Goal: Task Accomplishment & Management: Manage account settings

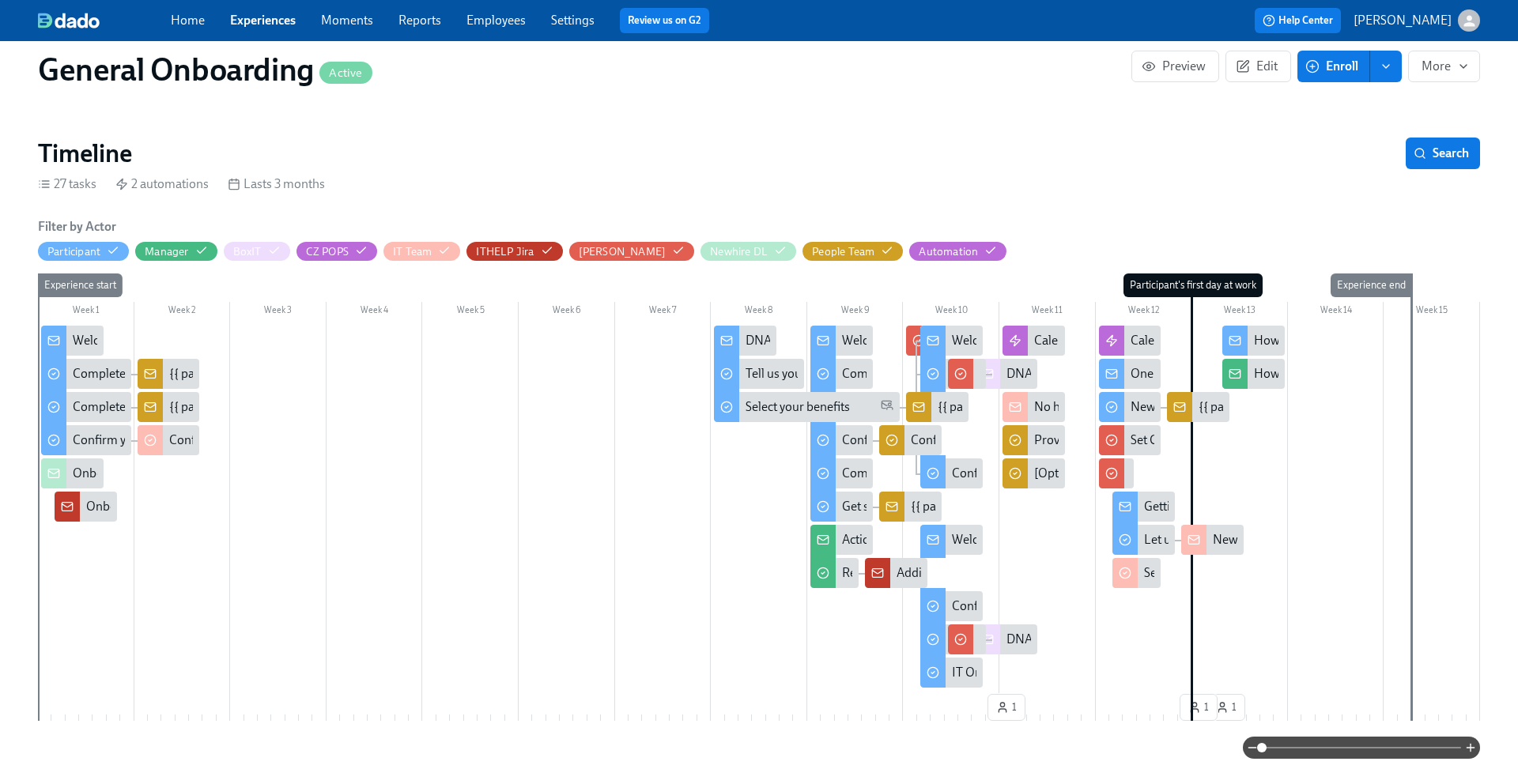
scroll to position [371, 0]
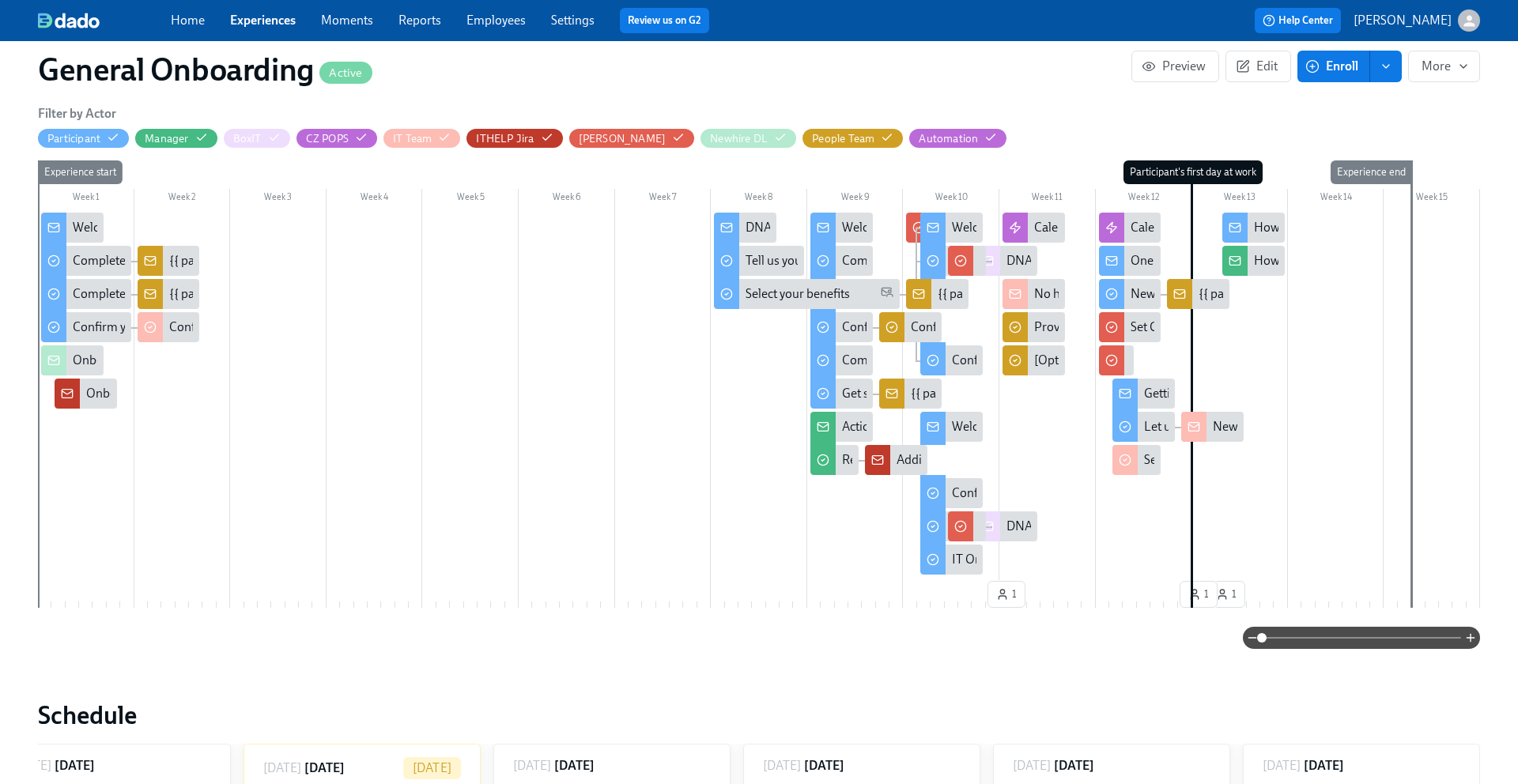
click at [1262, 261] on div "How's {{ participant.firstName }}'s onboarding going?" at bounding box center [1400, 261] width 292 height 18
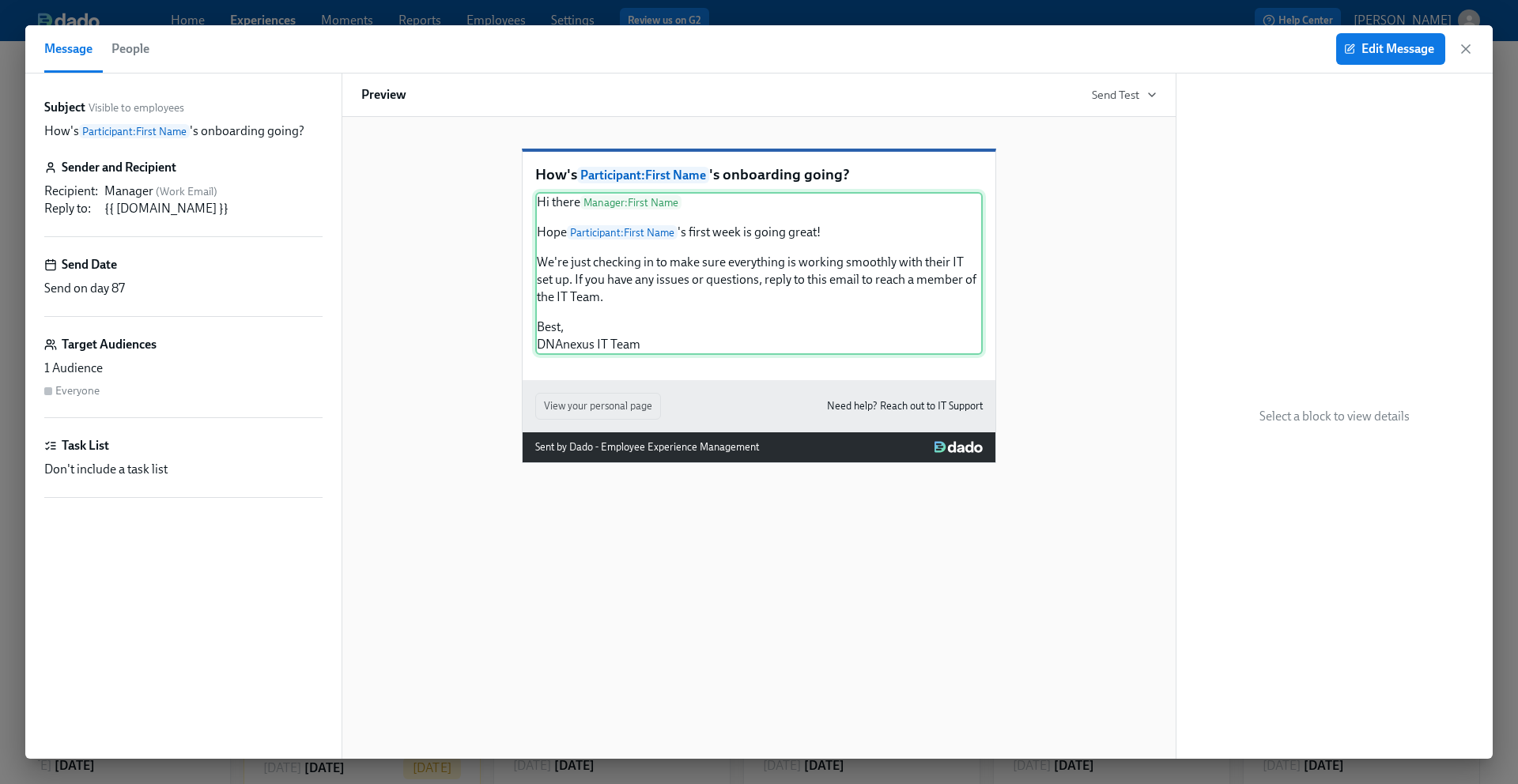
click at [551, 256] on div "Hi there Manager : First Name Hope Participant : First Name 's first week is go…" at bounding box center [759, 273] width 448 height 163
click at [543, 254] on div "Hi there Manager : First Name Hope Participant : First Name 's first week is go…" at bounding box center [759, 273] width 448 height 163
click at [1392, 41] on span "Edit Message" at bounding box center [1391, 49] width 87 height 16
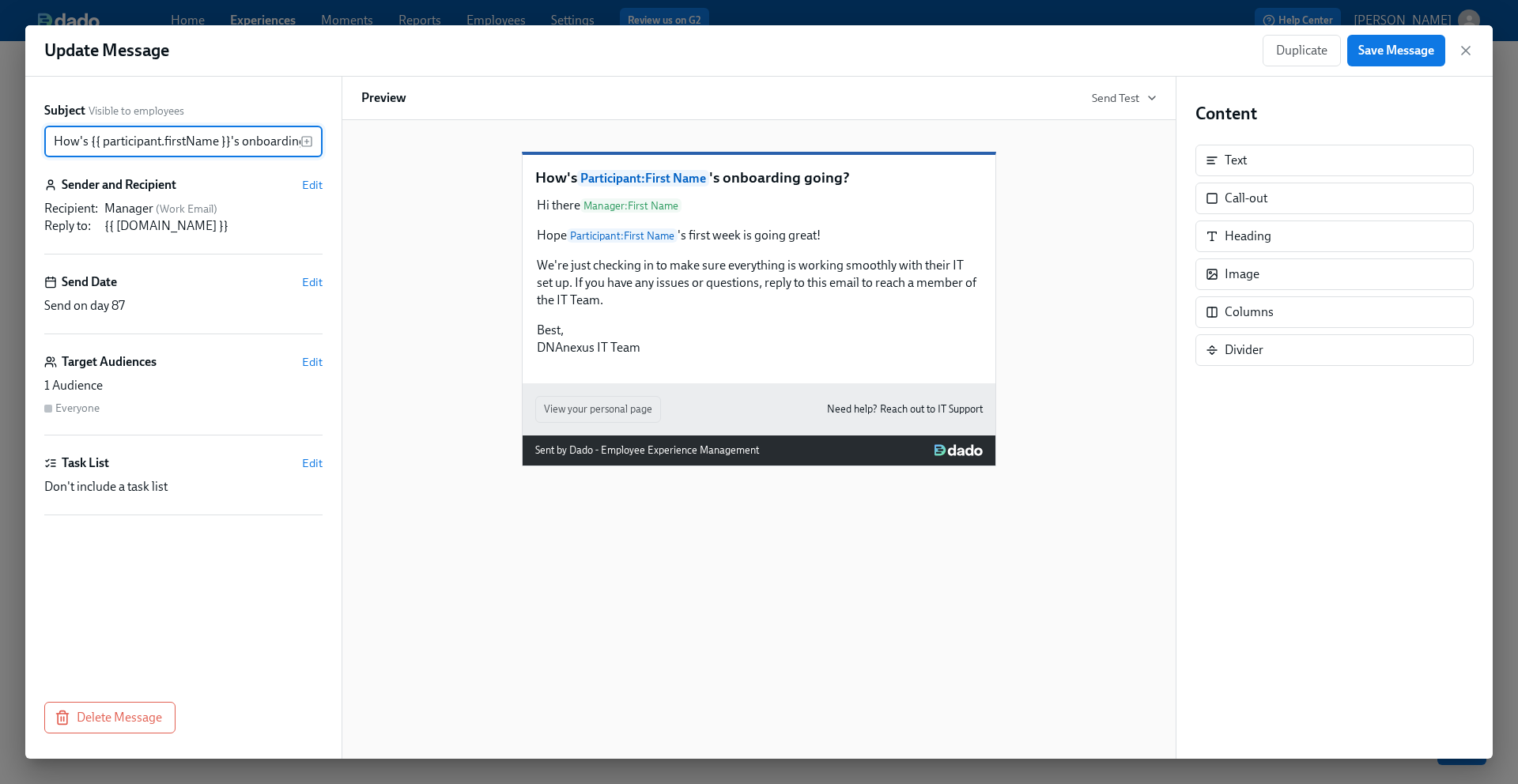
scroll to position [0, 43]
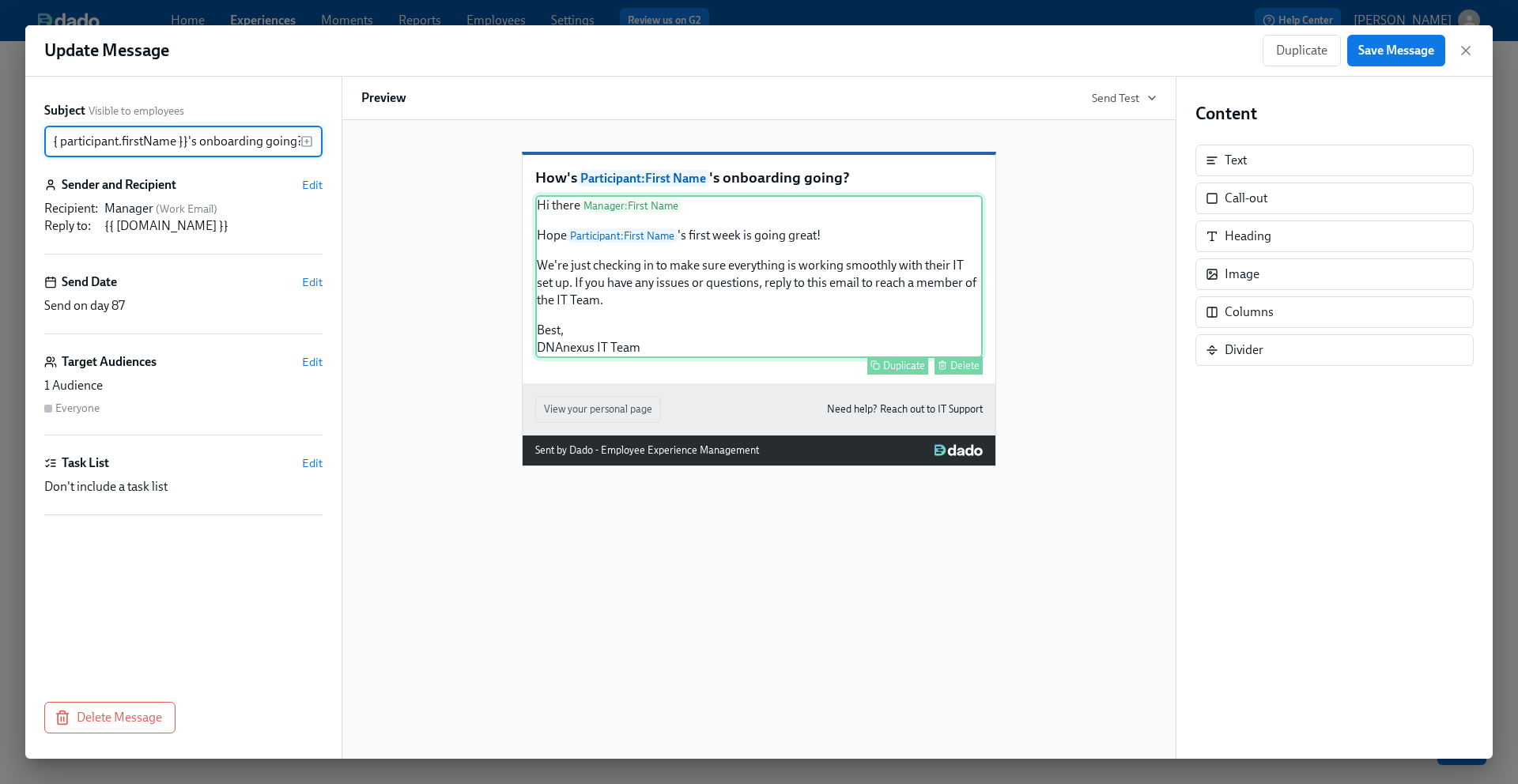
click at [542, 262] on div "Hi there Manager : First Name Hope Participant : First Name 's first week is go…" at bounding box center [759, 277] width 448 height 163
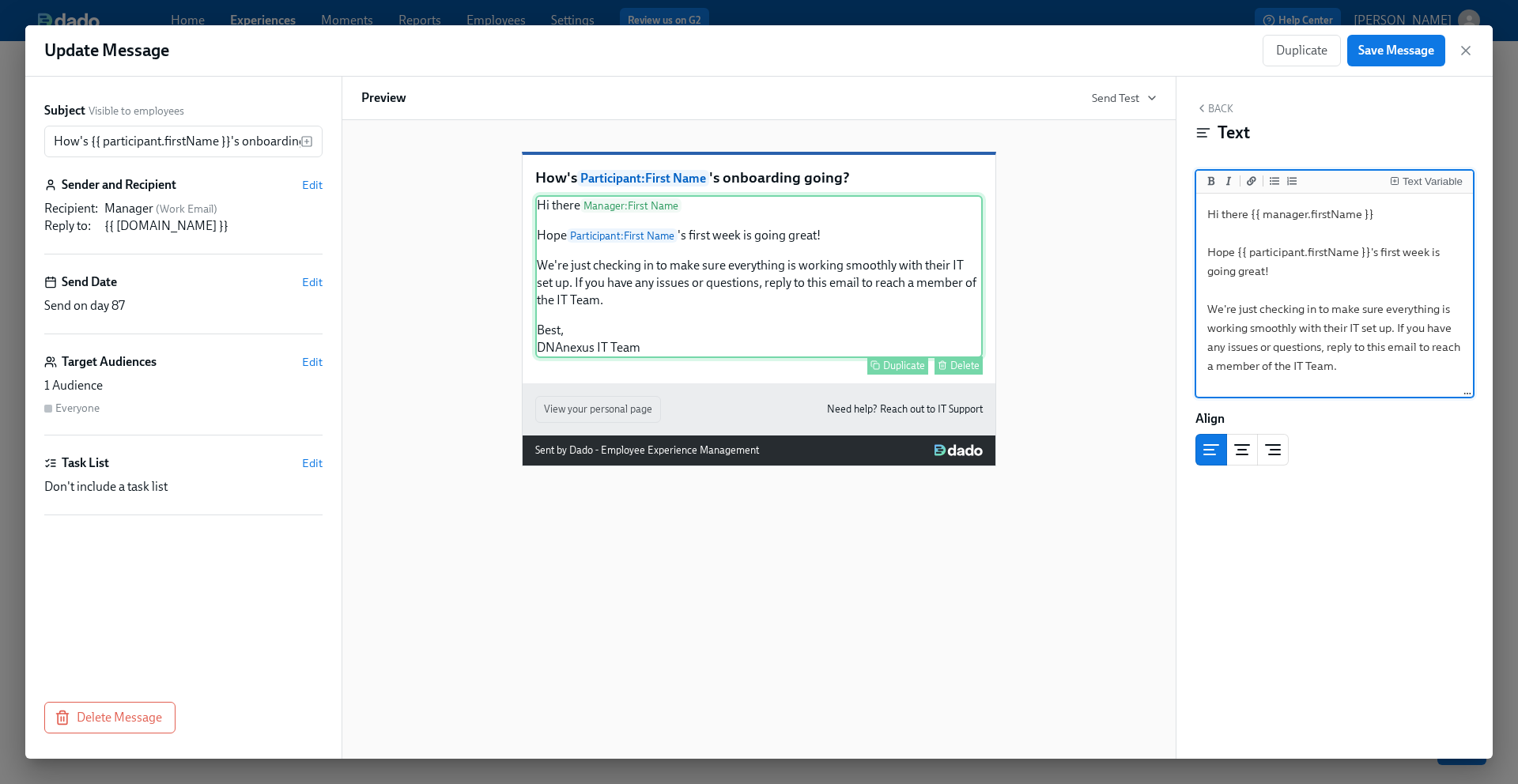
click at [548, 267] on div "Hi there Manager : First Name Hope Participant : First Name 's first week is go…" at bounding box center [759, 277] width 448 height 163
click at [1208, 254] on textarea "Hi there {{ manager.firstName }} Hope {{ participant.firstName }}'s first week …" at bounding box center [1334, 319] width 270 height 244
click at [1233, 305] on textarea "Hi there {{ manager.firstName }} We hope that {{ participant.firstName }}'s fir…" at bounding box center [1334, 319] width 270 height 244
type textarea "Hi there {{ manager.firstName }} We hope that {{ participant.firstName }}'s fir…"
click at [1395, 47] on span "Save Message" at bounding box center [1396, 51] width 76 height 16
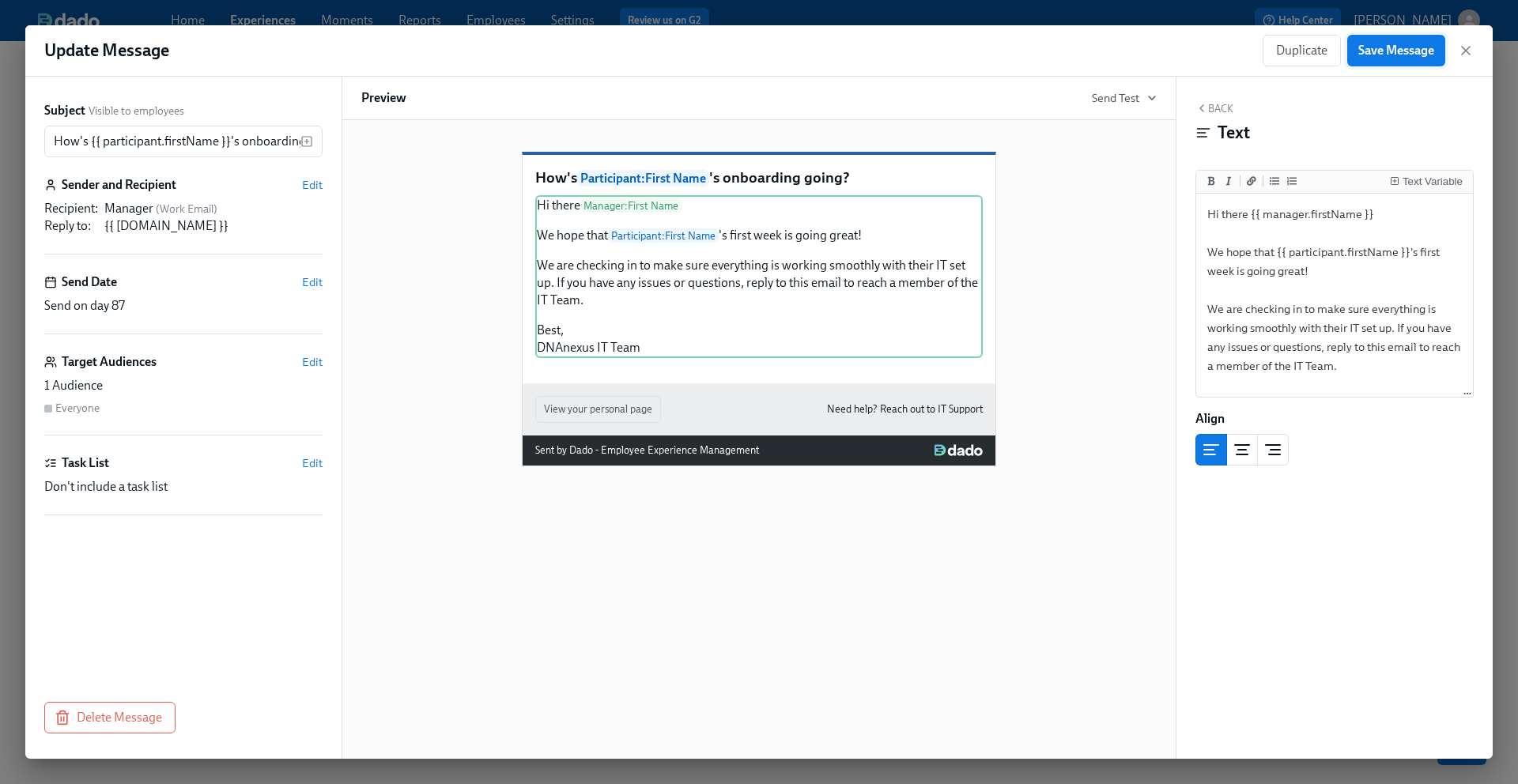
click at [1382, 46] on span "Save Message" at bounding box center [1396, 51] width 76 height 16
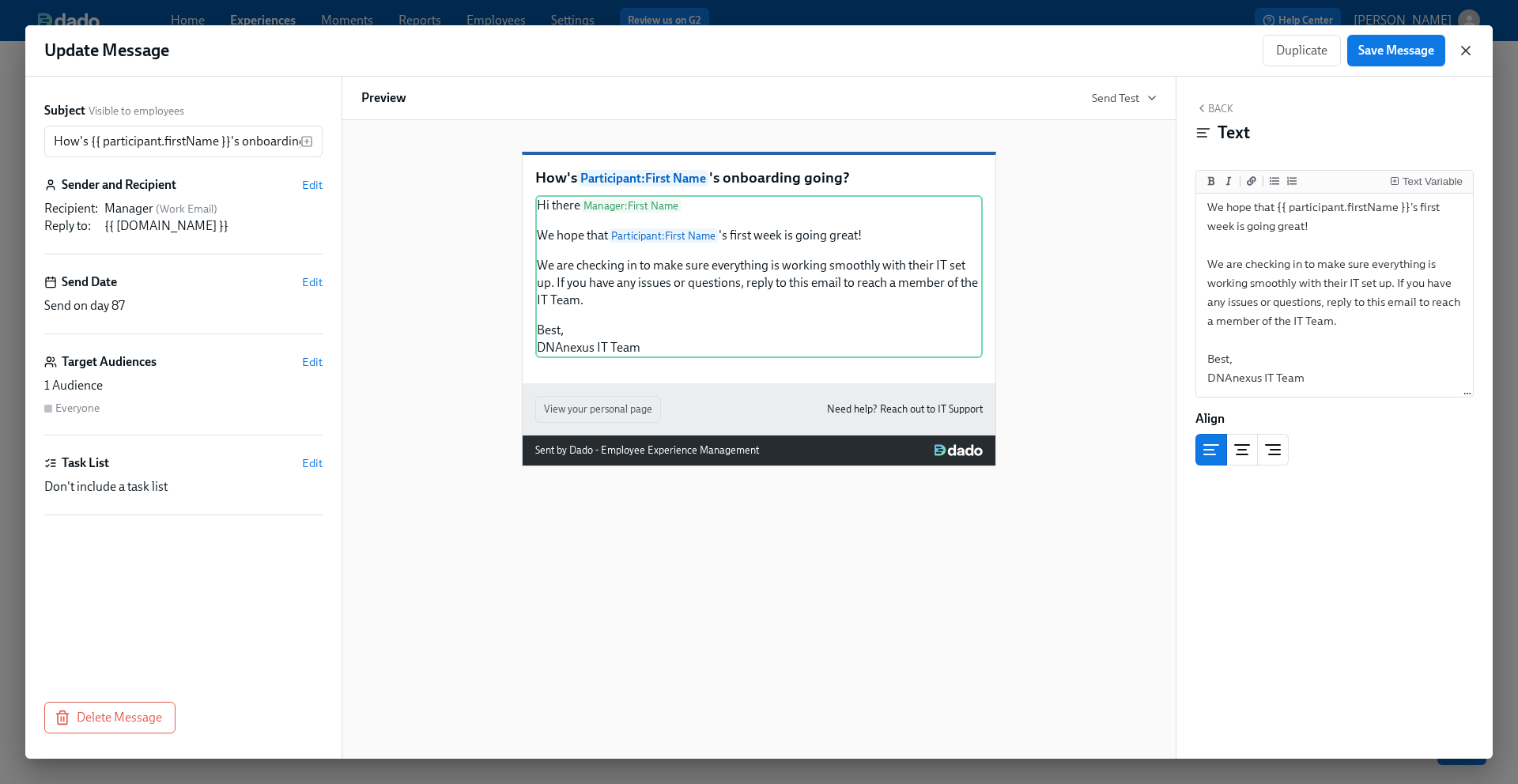
click at [1466, 52] on icon "button" at bounding box center [1466, 51] width 8 height 8
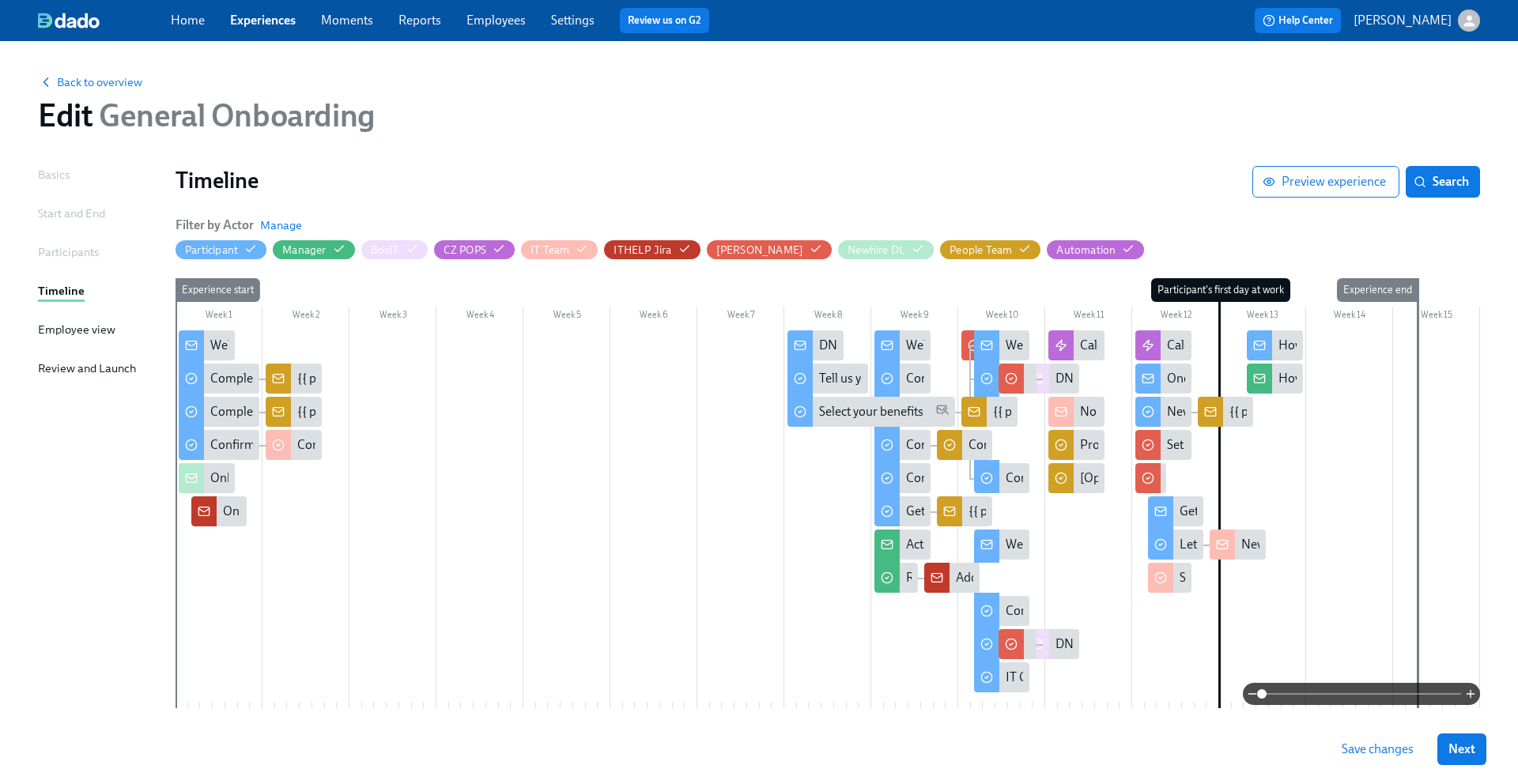
click at [1359, 753] on span "Save changes" at bounding box center [1378, 749] width 72 height 16
click at [1357, 749] on span "Save changes" at bounding box center [1378, 749] width 72 height 16
click at [106, 71] on div "Back to overview Edit General Onboarding" at bounding box center [759, 103] width 1467 height 87
click at [104, 75] on span "Back to overview" at bounding box center [90, 82] width 104 height 16
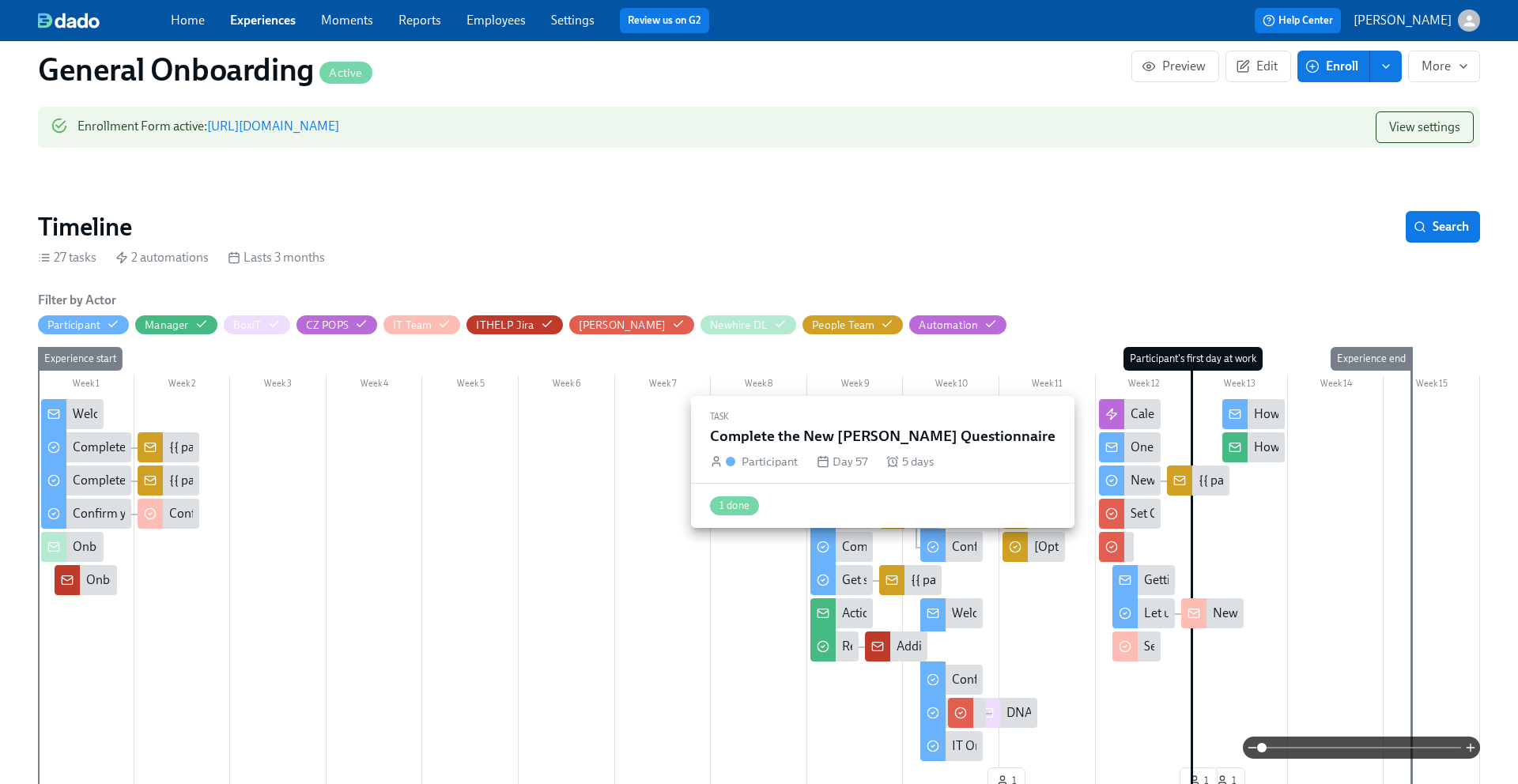
scroll to position [253, 0]
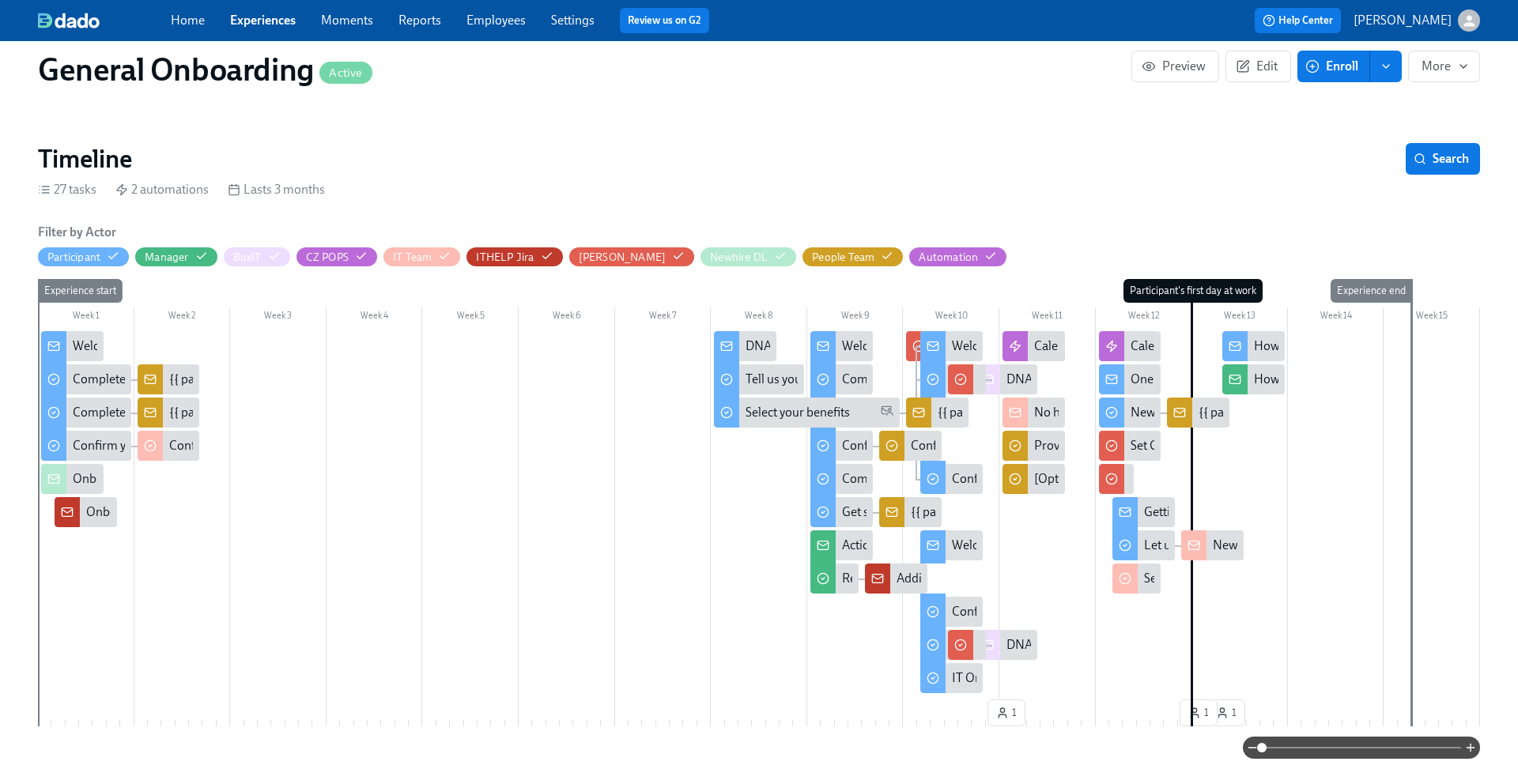
click at [1270, 374] on div "How's {{ participant.firstName }}'s onboarding going?" at bounding box center [1400, 380] width 292 height 18
